Goal: Information Seeking & Learning: Check status

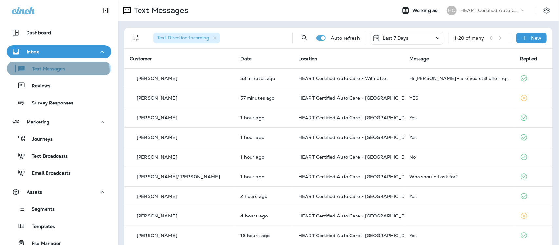
click at [58, 70] on p "Text Messages" at bounding box center [46, 69] width 40 height 6
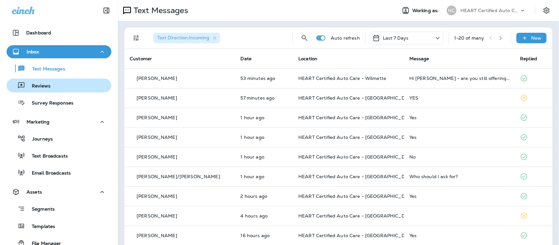
click at [45, 87] on p "Reviews" at bounding box center [37, 86] width 25 height 6
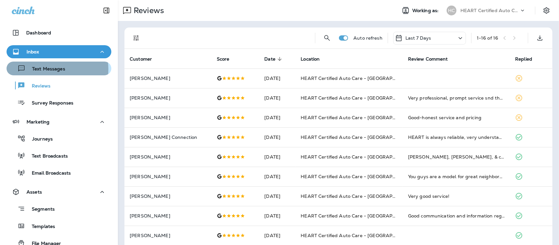
click at [51, 69] on p "Text Messages" at bounding box center [46, 69] width 40 height 6
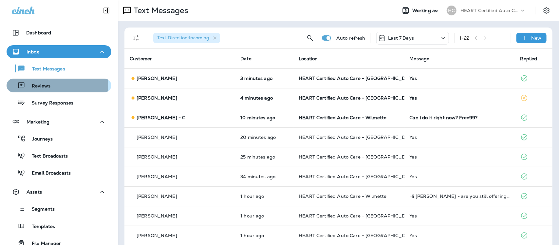
click at [53, 85] on div "Reviews" at bounding box center [59, 86] width 100 height 10
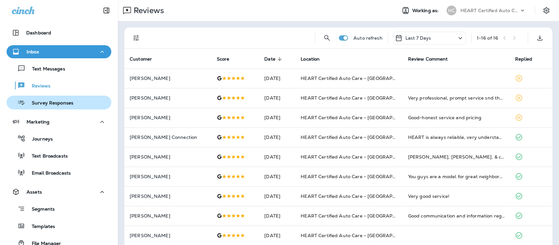
click at [59, 103] on p "Survey Responses" at bounding box center [49, 103] width 48 height 6
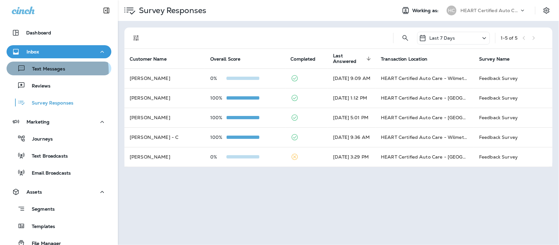
click at [53, 71] on p "Text Messages" at bounding box center [46, 69] width 40 height 6
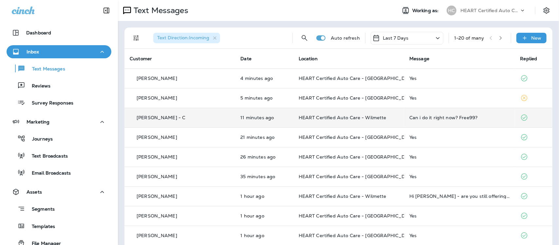
click at [448, 119] on div "Can i do it right now? Free99?" at bounding box center [459, 117] width 100 height 5
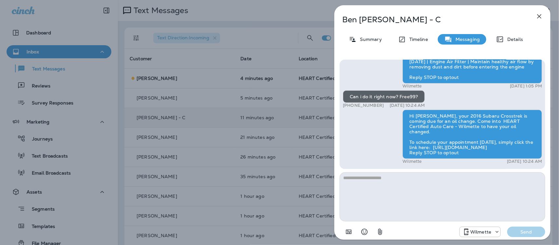
click at [539, 17] on icon "button" at bounding box center [539, 16] width 8 height 8
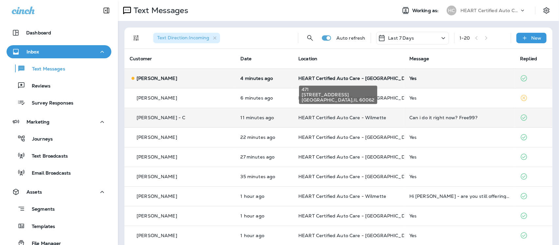
click at [338, 79] on span "HEART Certified Auto Care - [GEOGRAPHIC_DATA]" at bounding box center [357, 78] width 118 height 6
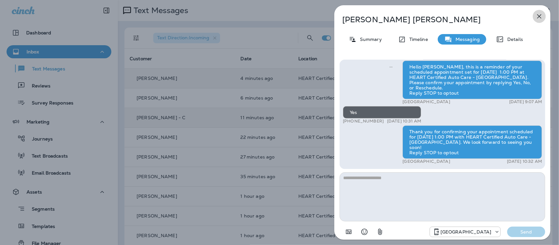
click at [537, 16] on icon "button" at bounding box center [539, 16] width 8 height 8
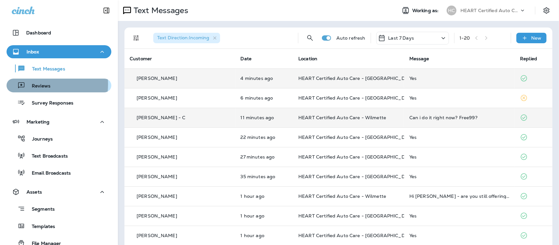
click at [34, 84] on p "Reviews" at bounding box center [37, 86] width 25 height 6
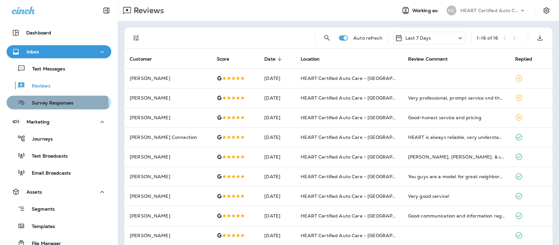
click at [39, 106] on div "Survey Responses" at bounding box center [41, 103] width 64 height 10
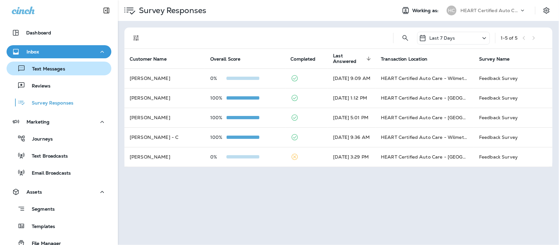
click at [44, 71] on p "Text Messages" at bounding box center [46, 69] width 40 height 6
